Goal: Transaction & Acquisition: Purchase product/service

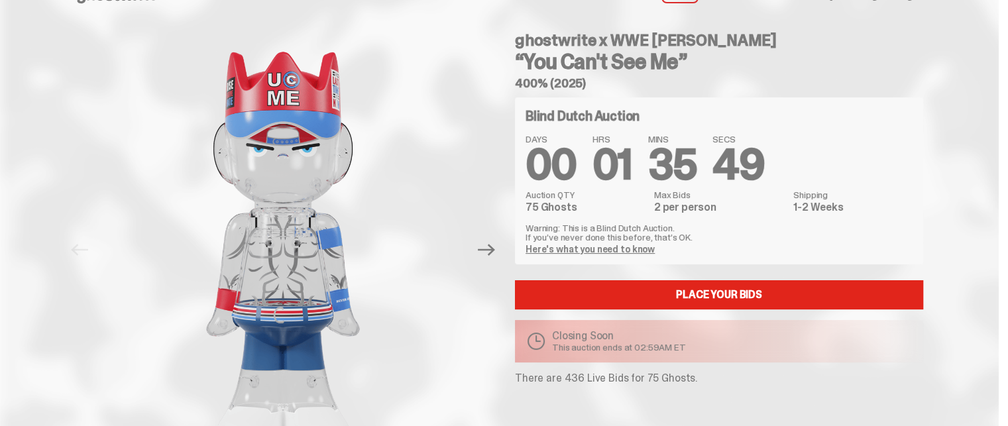
scroll to position [44, 0]
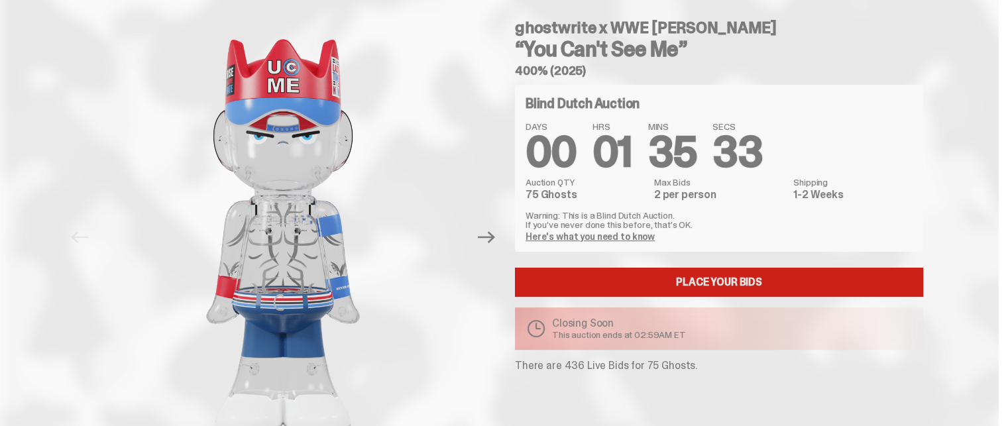
click at [639, 282] on link "Place your Bids" at bounding box center [719, 282] width 408 height 29
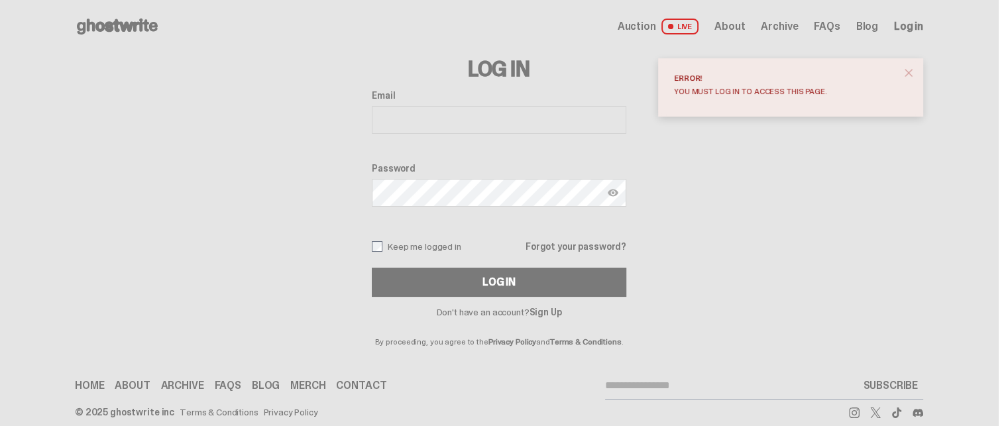
click at [533, 140] on div "Email Password Keep me logged in Forgot your password? Log In" at bounding box center [499, 193] width 255 height 207
click at [533, 136] on div "Email" at bounding box center [499, 113] width 255 height 46
click at [510, 112] on input "Email" at bounding box center [499, 120] width 255 height 28
type input "**********"
click at [372, 268] on button "Log In" at bounding box center [499, 282] width 255 height 29
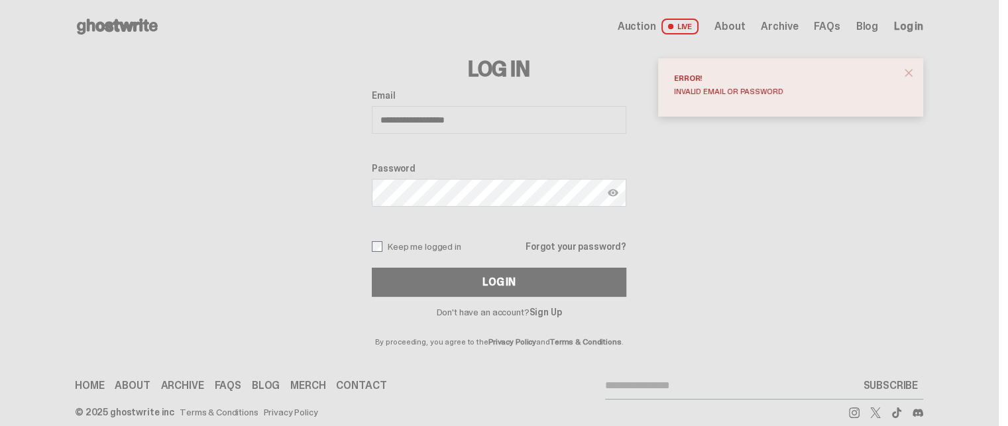
click at [624, 200] on div at bounding box center [617, 193] width 19 height 28
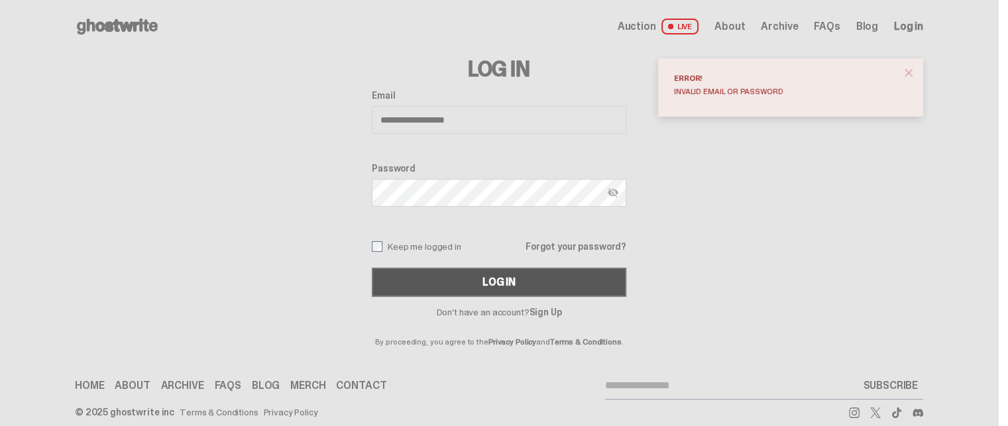
click at [513, 278] on div "Log In" at bounding box center [499, 282] width 33 height 11
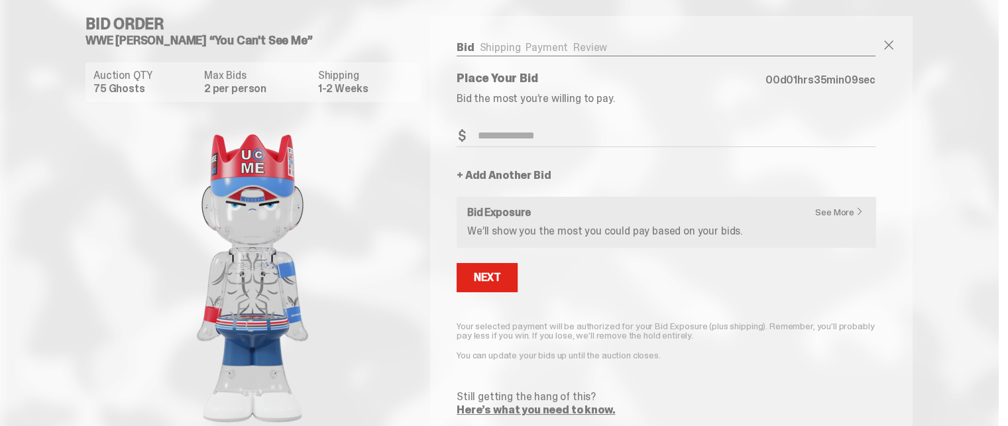
click at [562, 236] on p "We’ll show you the most you could pay based on your bids." at bounding box center [666, 231] width 398 height 11
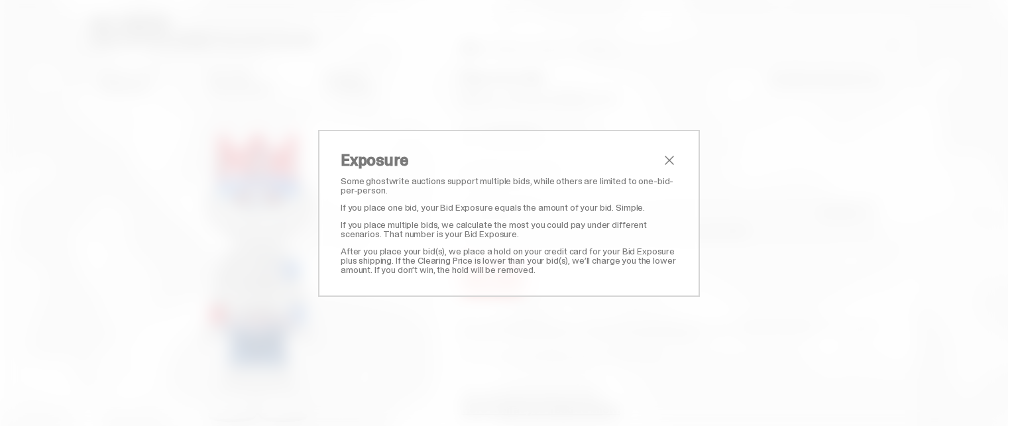
click at [663, 148] on div "Exposure Some ghostwrite auctions support multiple bids, while others are limit…" at bounding box center [509, 213] width 382 height 167
click at [665, 153] on span "close" at bounding box center [670, 160] width 16 height 16
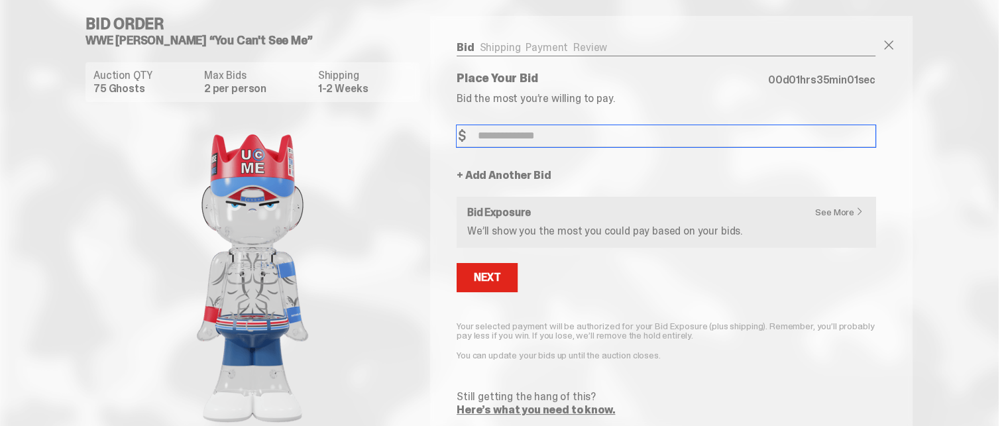
click at [510, 143] on input "Bid Amount" at bounding box center [666, 136] width 419 height 22
